Goal: Entertainment & Leisure: Consume media (video, audio)

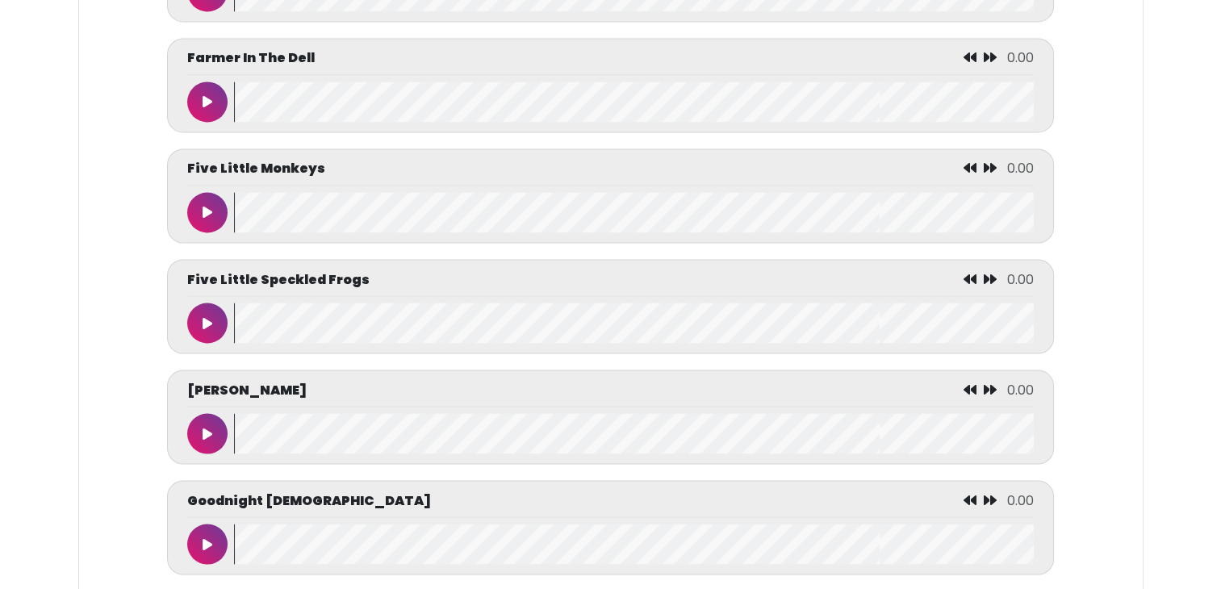
scroll to position [2796, 0]
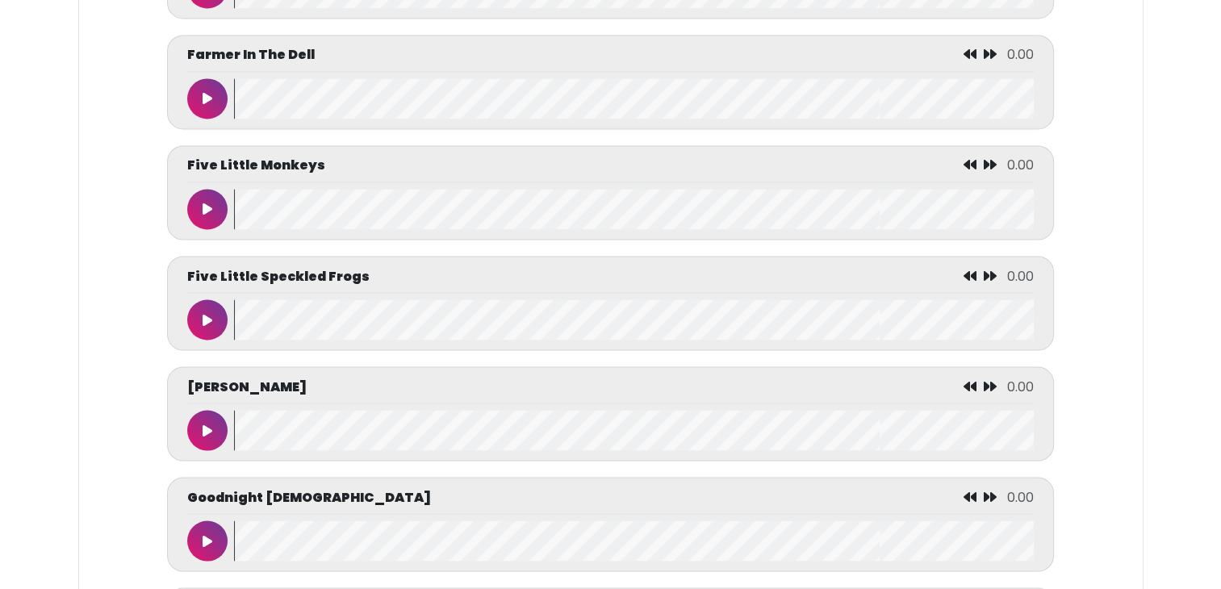
click at [206, 211] on icon at bounding box center [208, 209] width 10 height 13
click at [207, 208] on icon at bounding box center [207, 209] width 8 height 13
click at [215, 214] on button at bounding box center [207, 209] width 40 height 40
click at [210, 203] on icon at bounding box center [207, 209] width 8 height 13
click at [210, 86] on button at bounding box center [207, 98] width 40 height 40
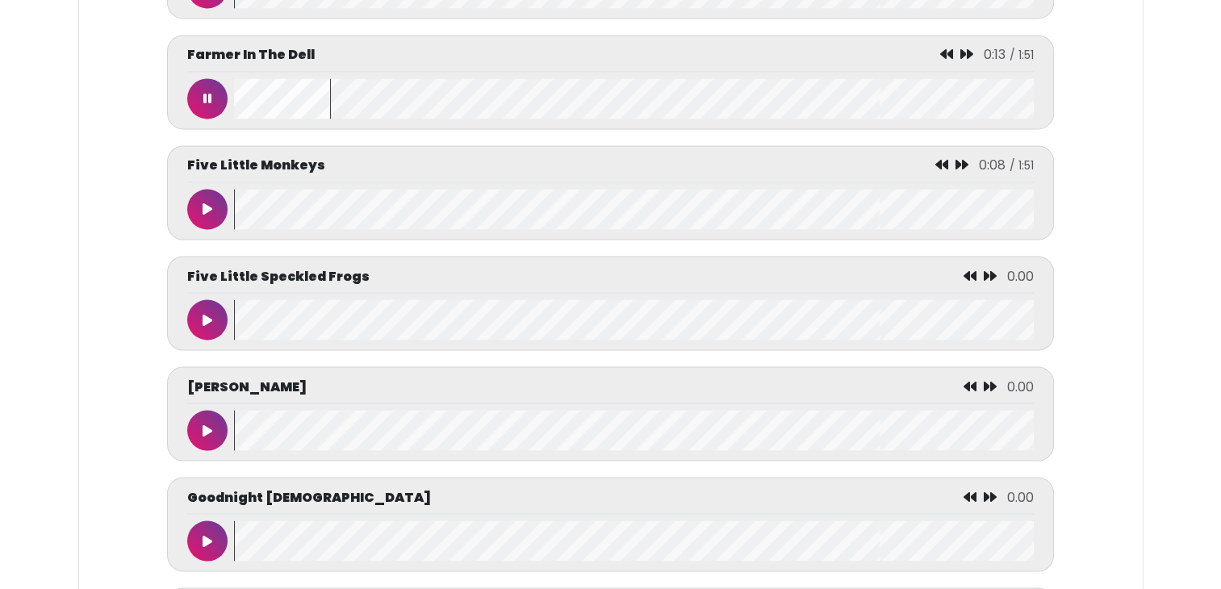
click at [212, 94] on button at bounding box center [207, 98] width 40 height 40
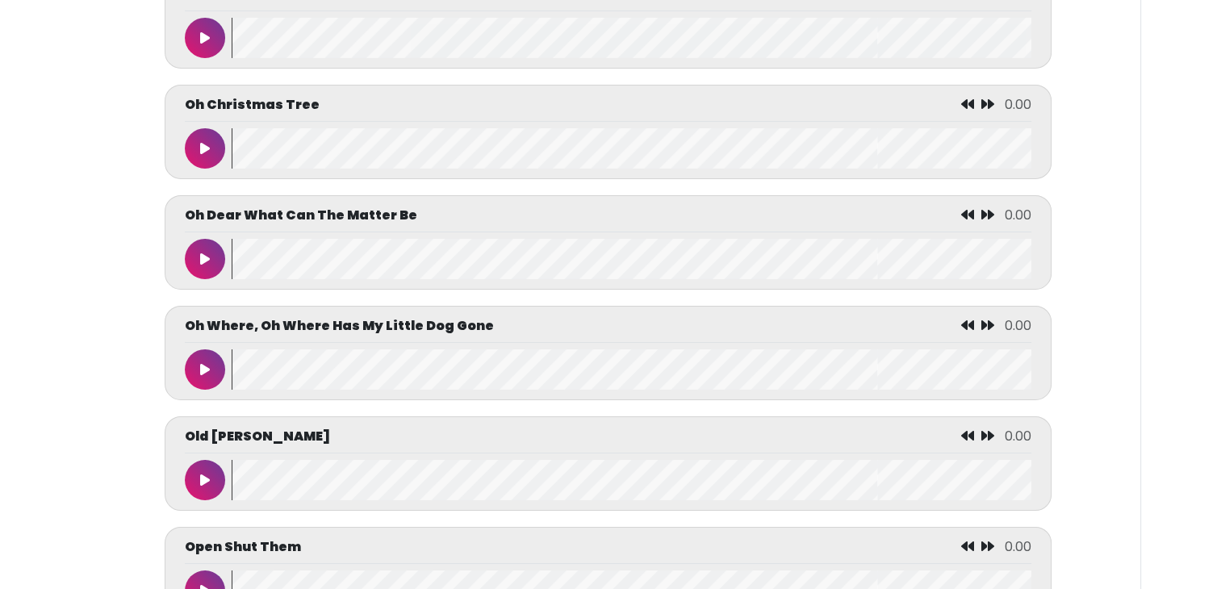
scroll to position [5509, 0]
click at [205, 152] on icon at bounding box center [205, 148] width 10 height 13
click at [201, 478] on icon at bounding box center [205, 480] width 10 height 13
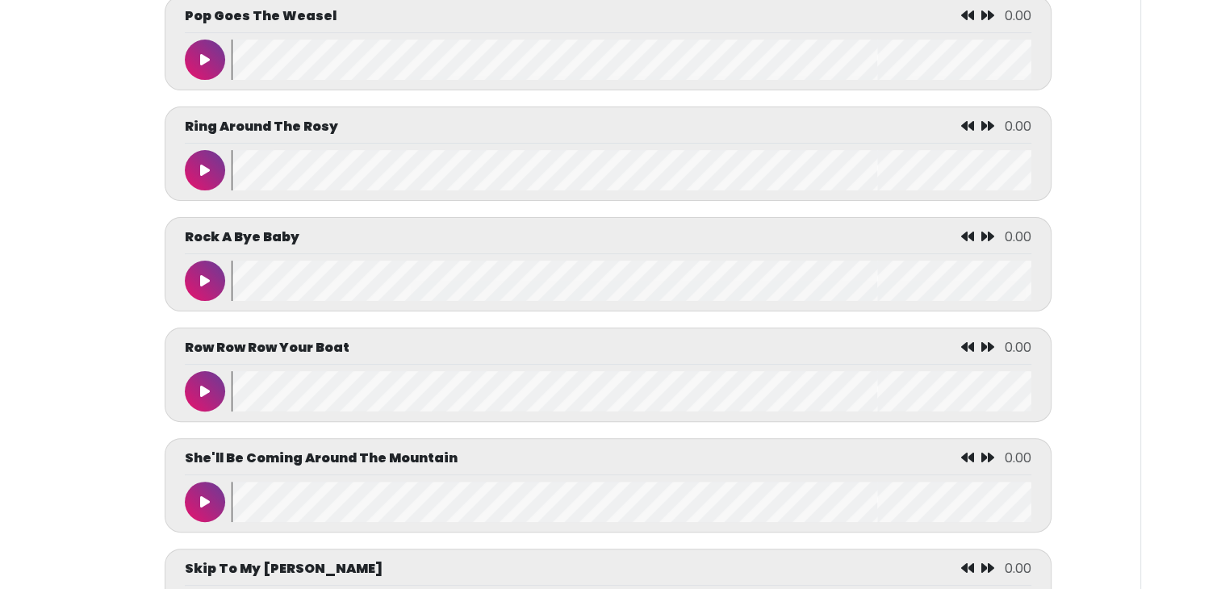
scroll to position [6491, 0]
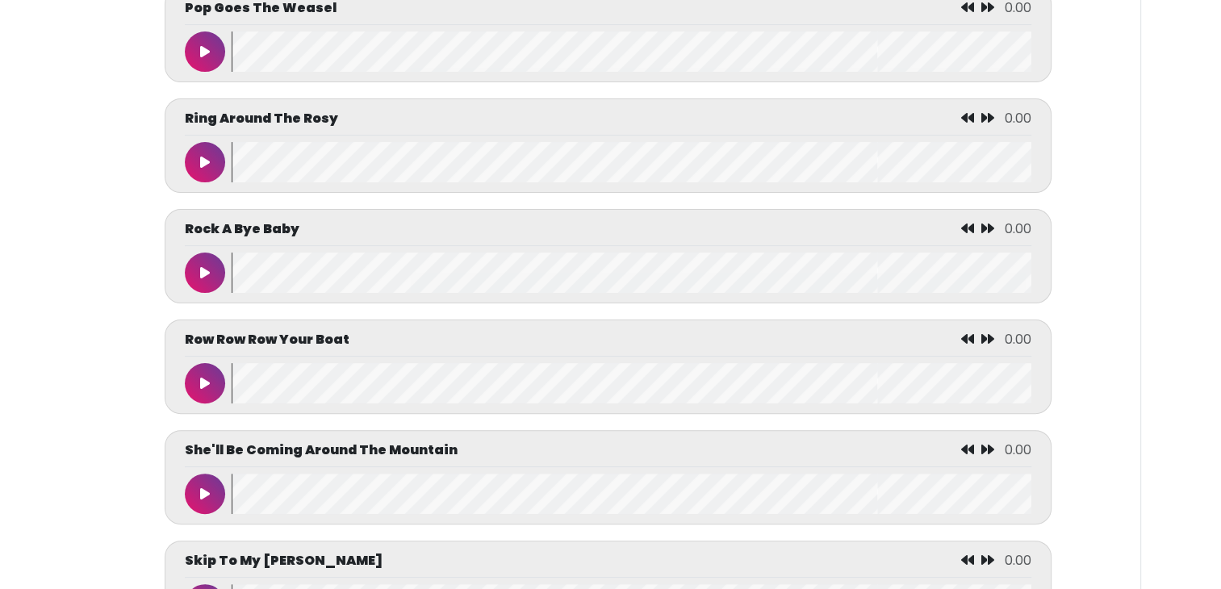
click at [203, 163] on icon at bounding box center [205, 162] width 10 height 13
click at [202, 153] on button at bounding box center [205, 162] width 40 height 40
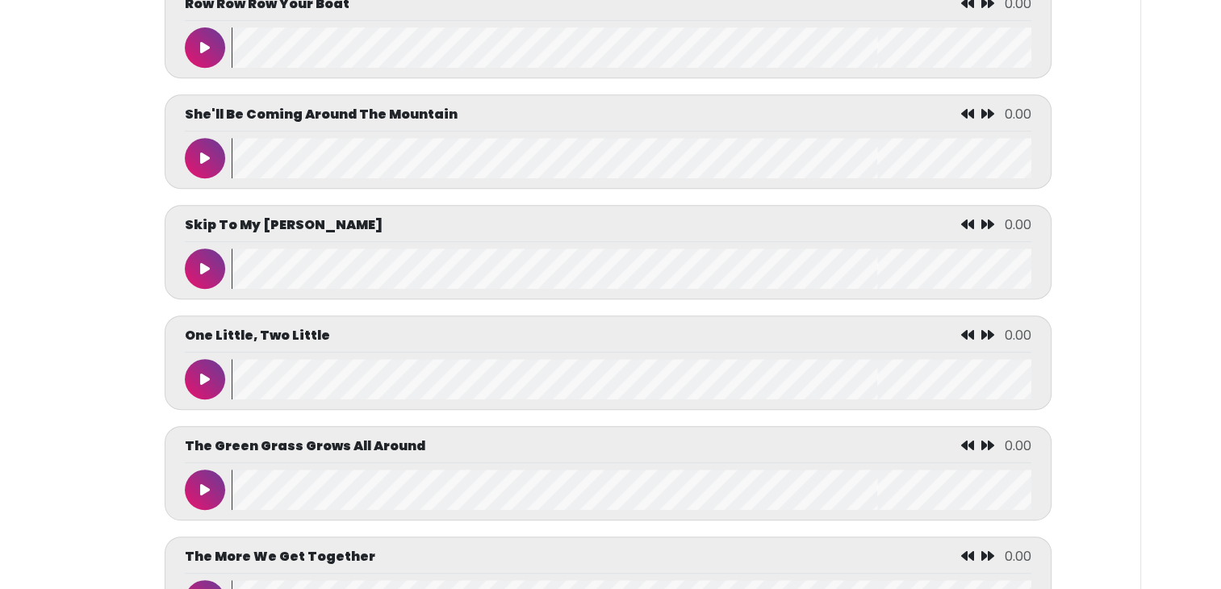
scroll to position [6829, 0]
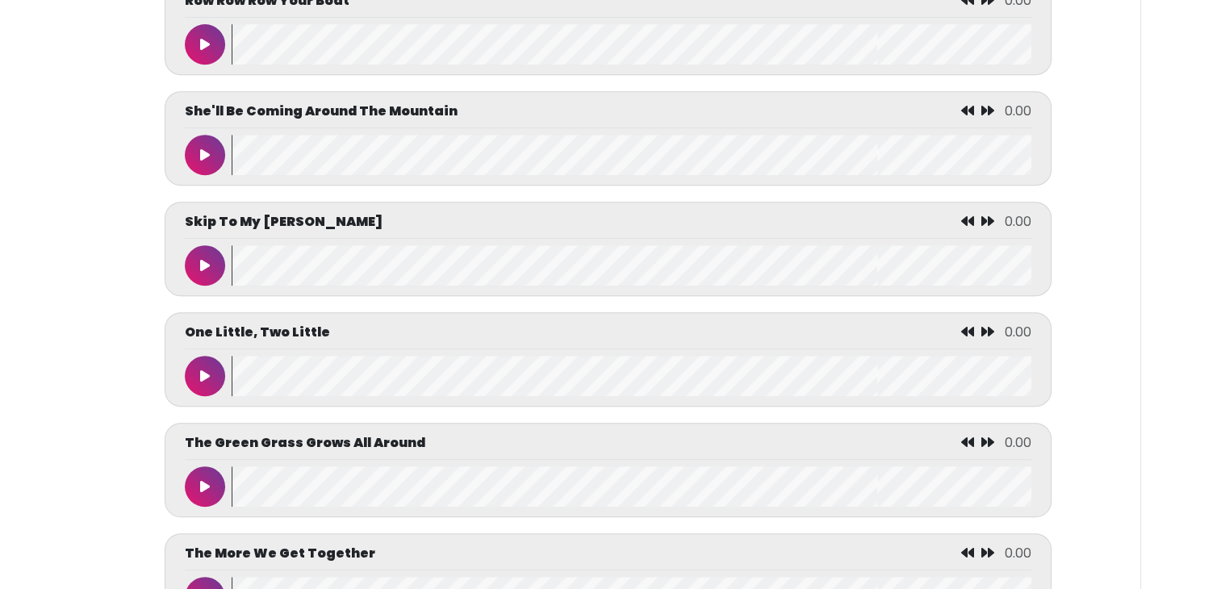
click at [201, 148] on button at bounding box center [205, 155] width 40 height 40
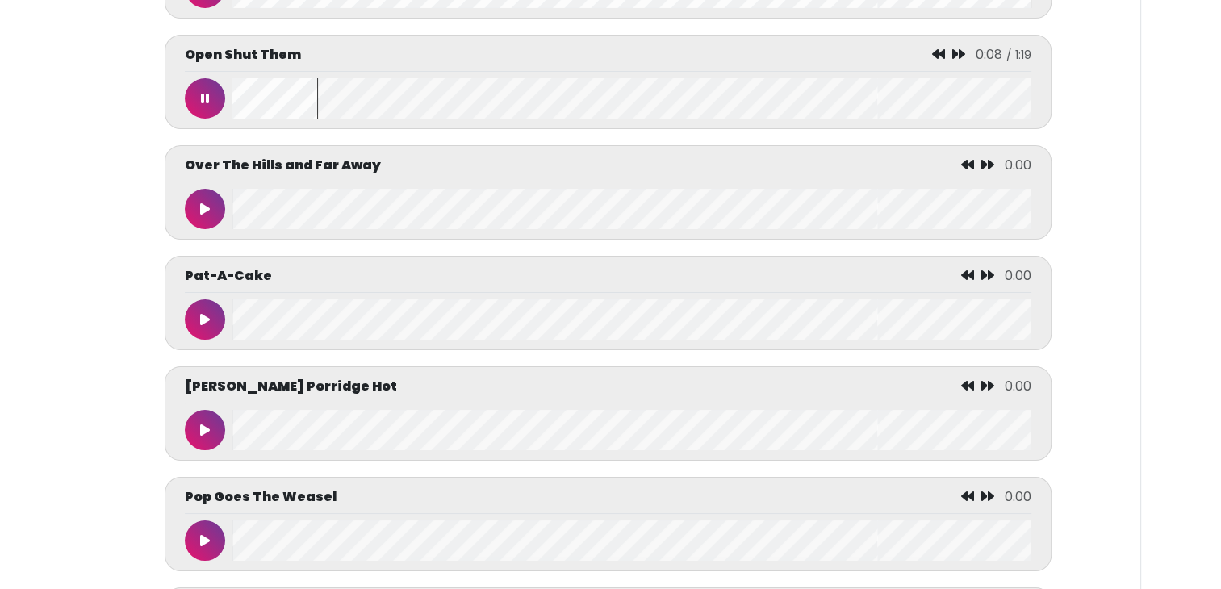
scroll to position [6003, 0]
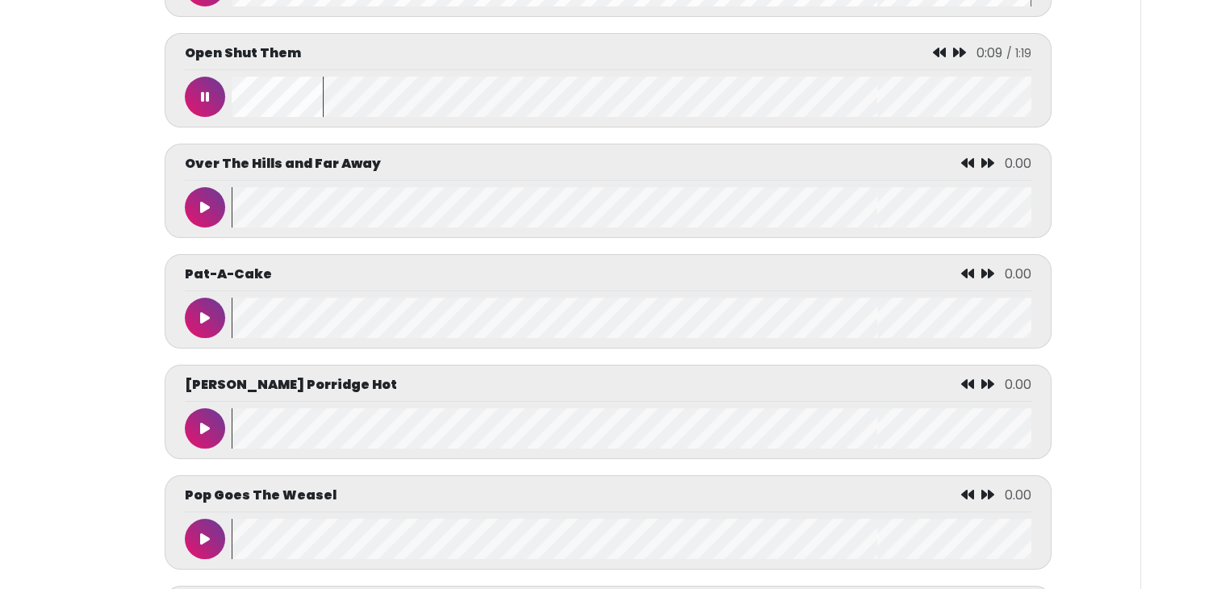
click at [197, 97] on button at bounding box center [205, 97] width 40 height 40
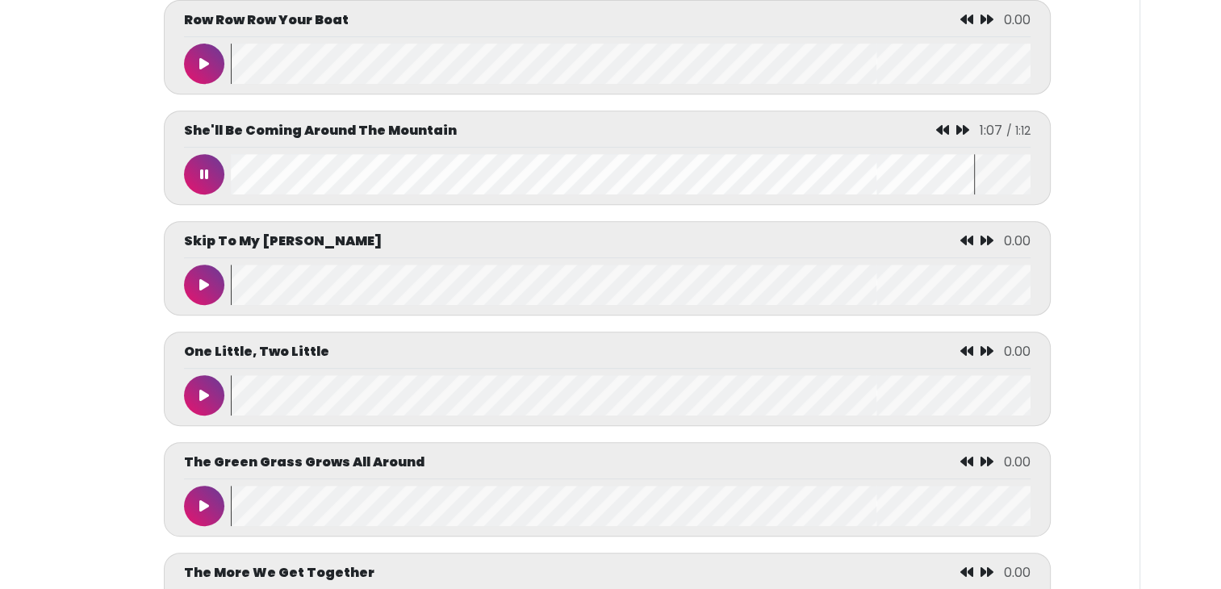
scroll to position [6821, 0]
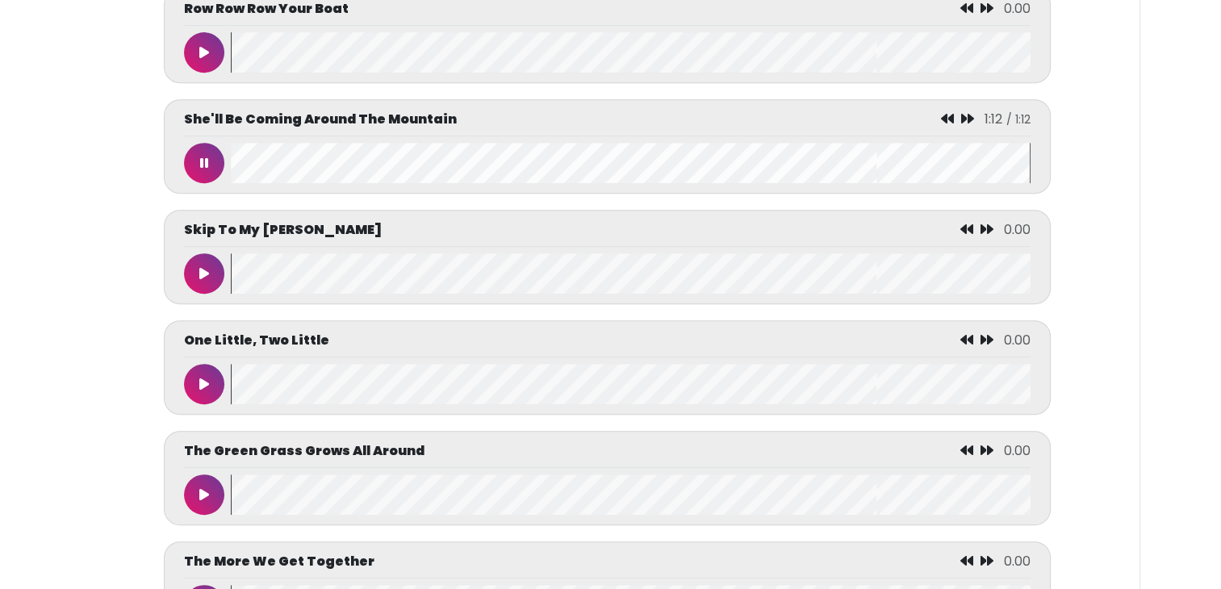
click at [196, 164] on button at bounding box center [204, 163] width 40 height 40
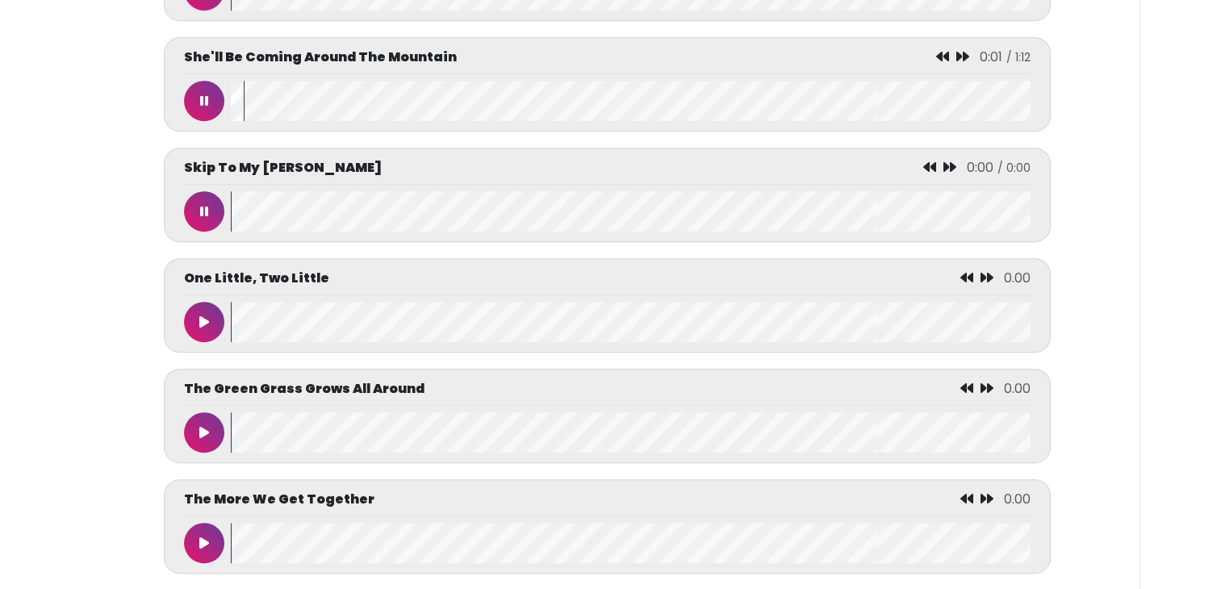
scroll to position [6890, 0]
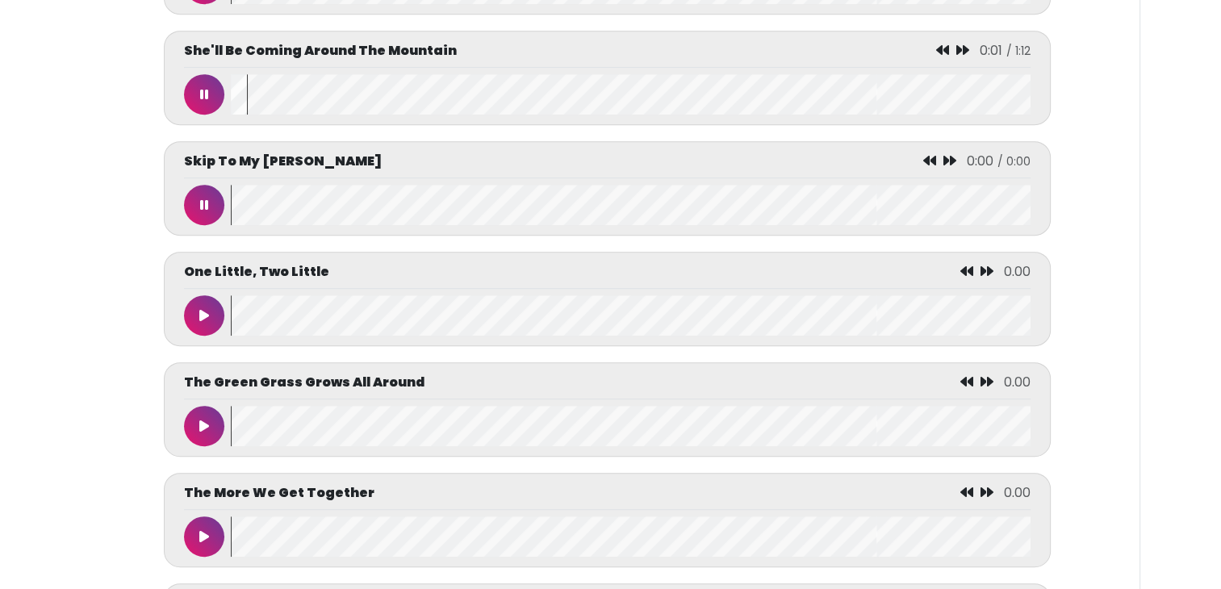
click at [198, 92] on button at bounding box center [204, 94] width 40 height 40
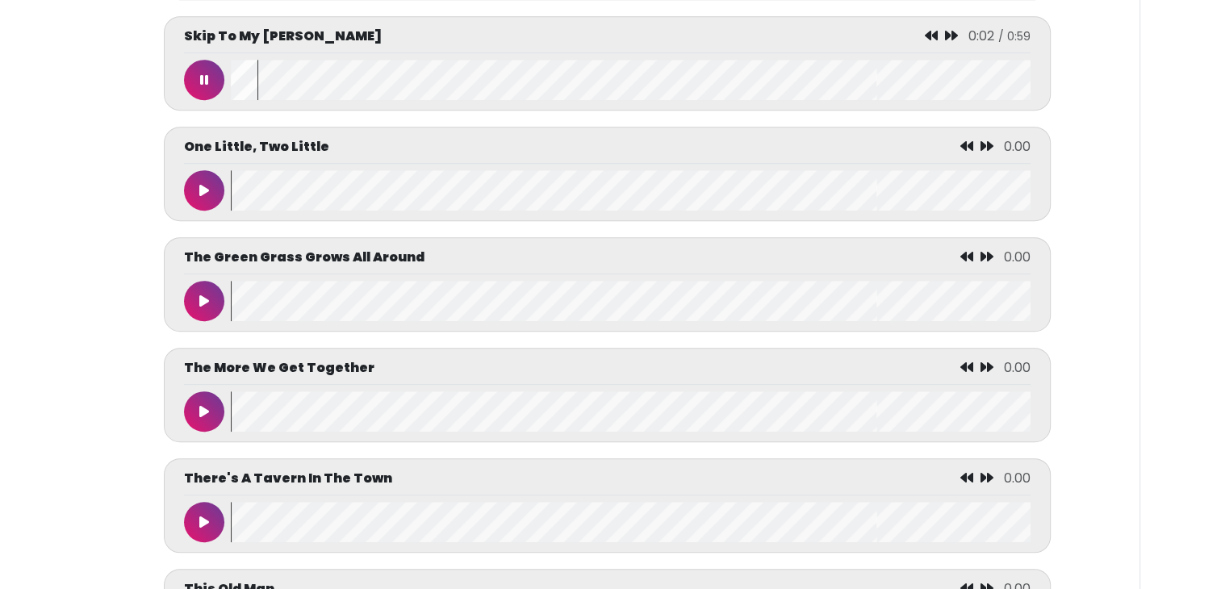
scroll to position [7016, 0]
click at [197, 411] on button at bounding box center [204, 411] width 40 height 40
